Goal: Task Accomplishment & Management: Manage account settings

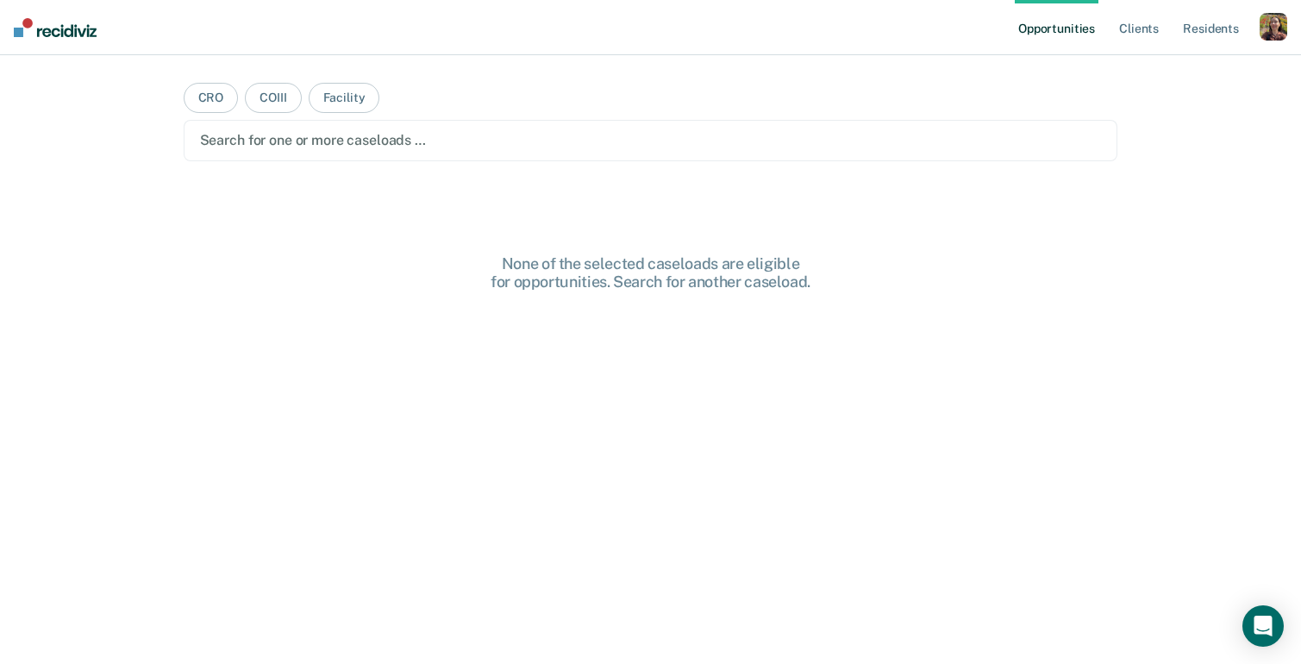
click at [1274, 22] on div "button" at bounding box center [1274, 27] width 28 height 28
click at [1165, 70] on link "Profile" at bounding box center [1204, 70] width 139 height 15
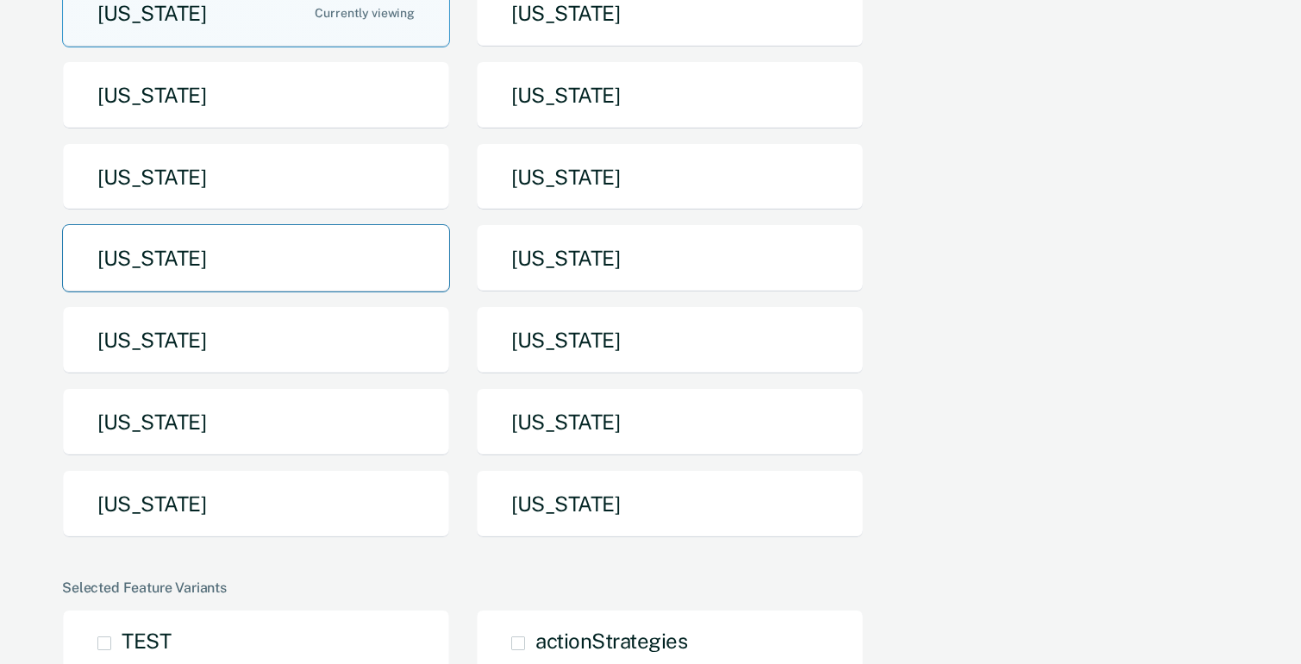
scroll to position [341, 0]
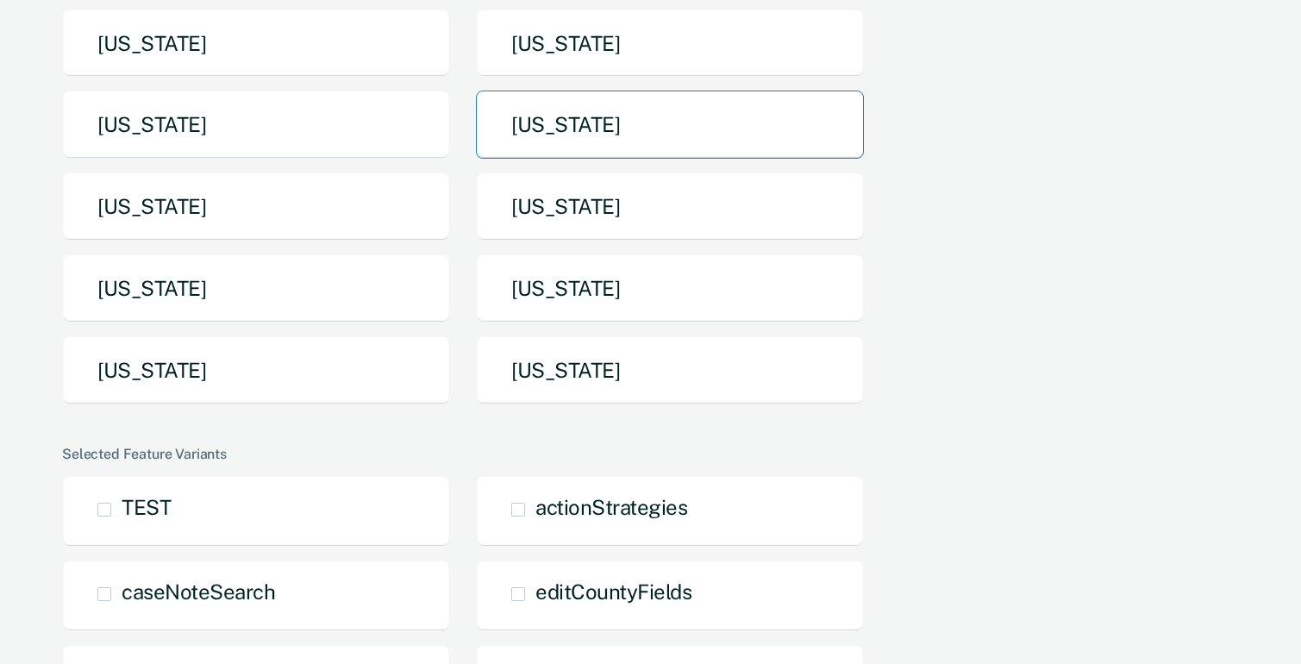
click at [579, 133] on button "[US_STATE]" at bounding box center [670, 125] width 388 height 68
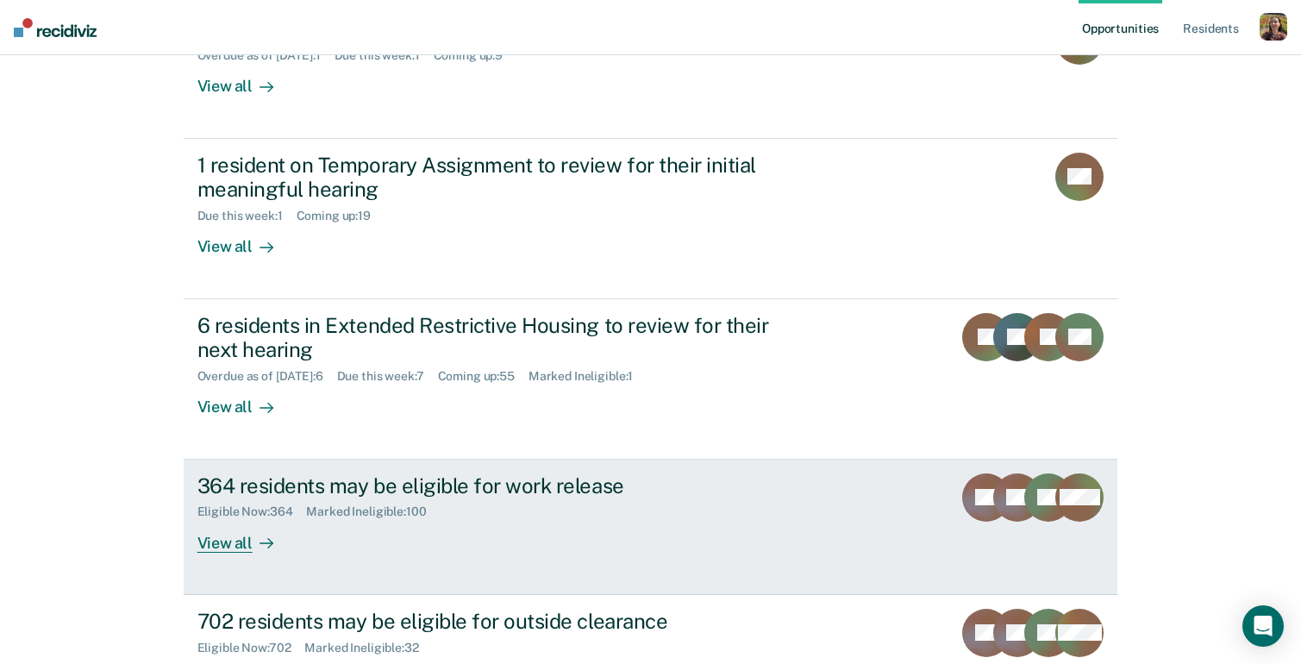
scroll to position [427, 0]
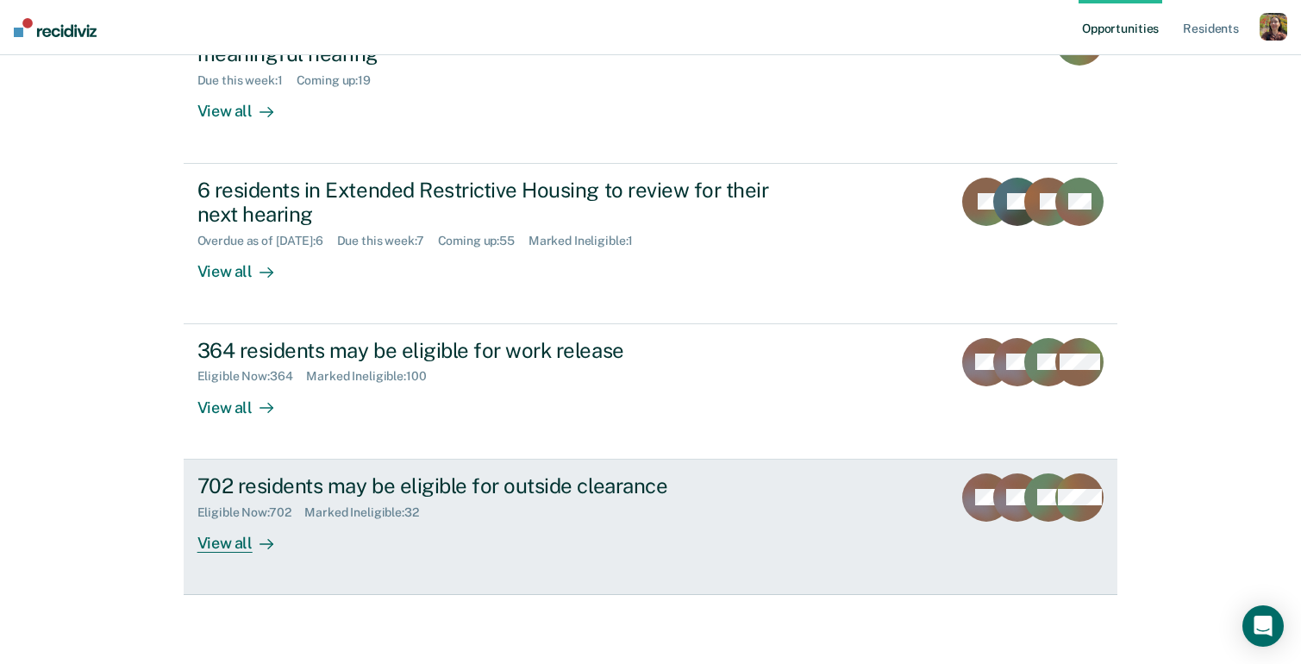
click at [354, 537] on div "702 residents may be eligible for outside clearance Eligible Now : 702 Marked I…" at bounding box center [520, 512] width 647 height 79
